Goal: Task Accomplishment & Management: Use online tool/utility

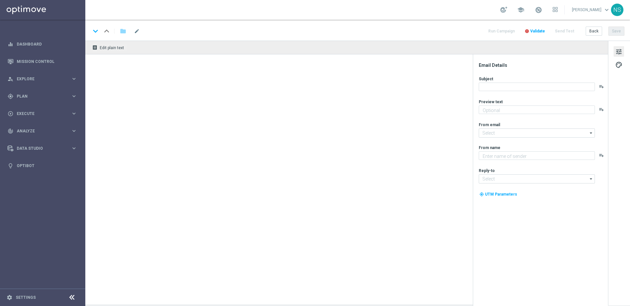
type textarea "Deine Chance auf 1.500 € VIP-Hauptgewinn."
type textarea "Millionaires' Club"
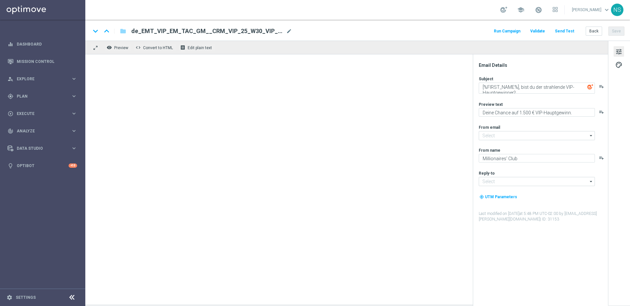
type input "[EMAIL_ADDRESS][DOMAIN_NAME]"
